Goal: Navigation & Orientation: Find specific page/section

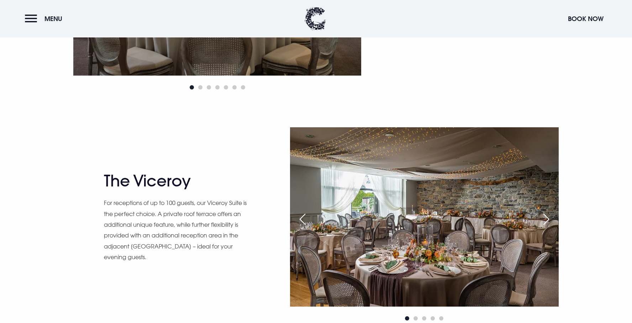
scroll to position [745, 0]
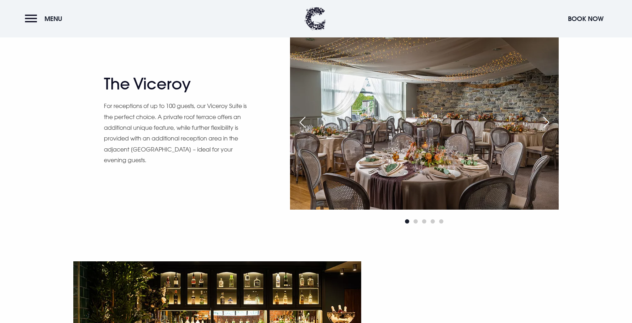
click at [545, 123] on div "Next slide" at bounding box center [547, 122] width 18 height 16
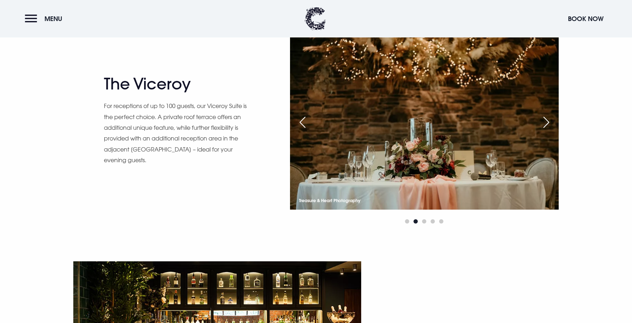
click at [545, 123] on div "Next slide" at bounding box center [547, 122] width 18 height 16
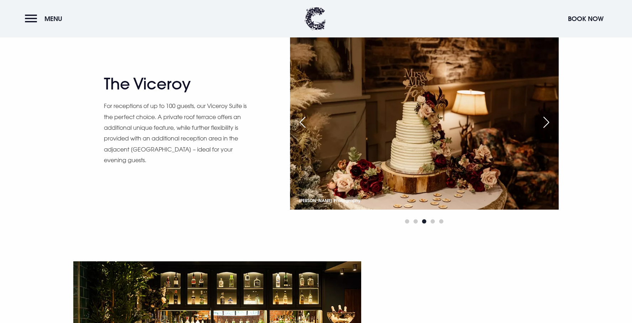
click at [545, 123] on div "Next slide" at bounding box center [547, 122] width 18 height 16
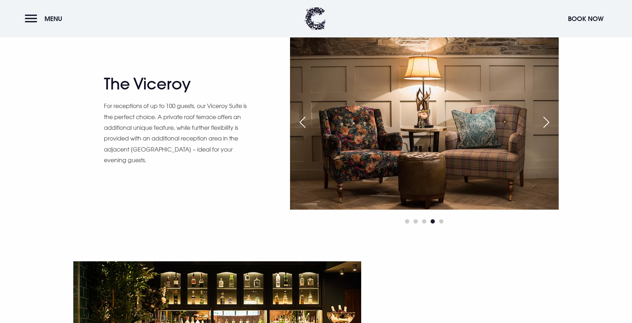
click at [545, 123] on div "Next slide" at bounding box center [547, 122] width 18 height 16
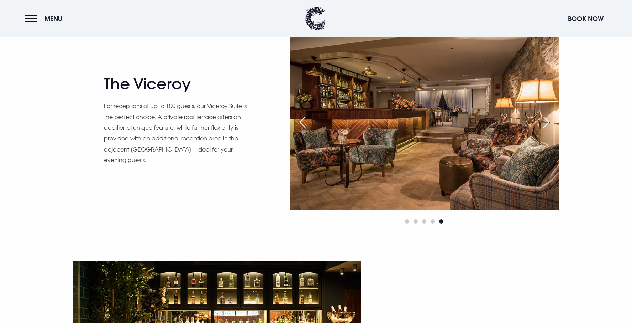
scroll to position [745, 0]
click at [545, 123] on div "Next slide" at bounding box center [547, 123] width 18 height 16
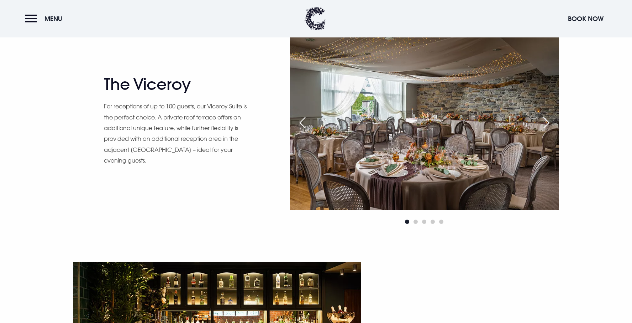
click at [545, 123] on div "Next slide" at bounding box center [547, 123] width 18 height 16
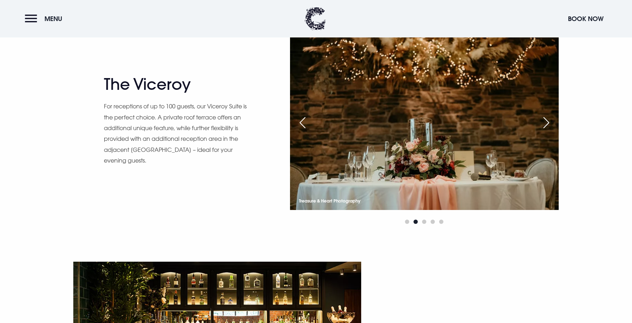
click at [545, 123] on div "Next slide" at bounding box center [547, 123] width 18 height 16
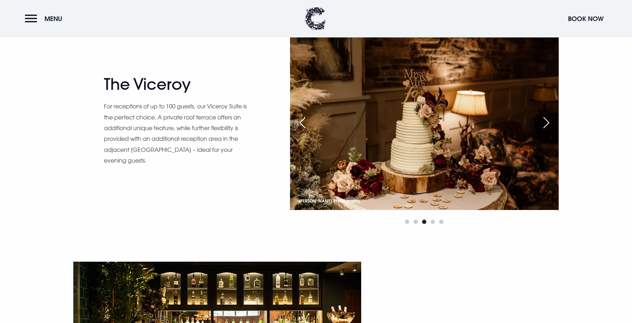
click at [545, 123] on div "Next slide" at bounding box center [547, 123] width 18 height 16
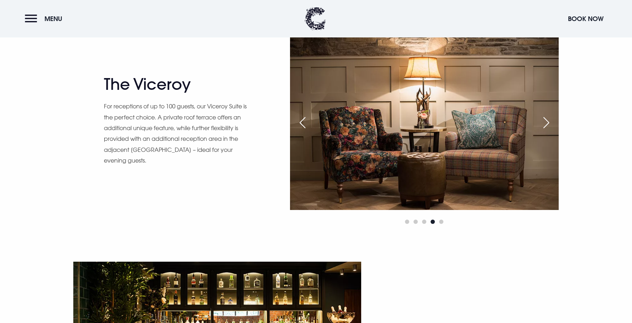
click at [545, 123] on div "Next slide" at bounding box center [547, 123] width 18 height 16
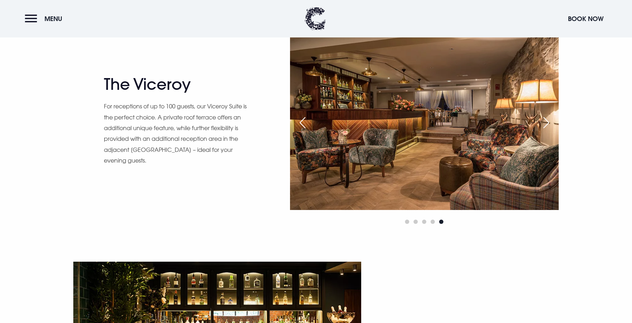
click at [545, 123] on div "Next slide" at bounding box center [547, 123] width 18 height 16
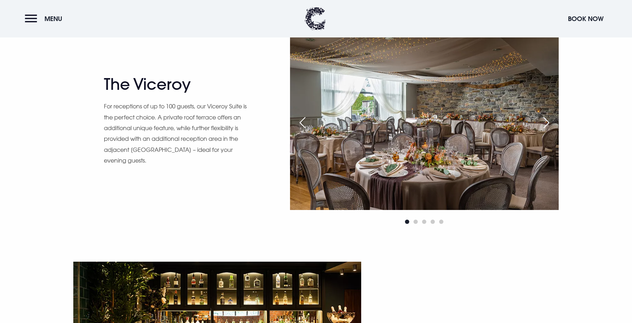
click at [598, 147] on div "The Viceroy For receptions of up to 100 guests, our Viceroy Suite is the perfec…" at bounding box center [316, 146] width 632 height 231
